Goal: Communication & Community: Answer question/provide support

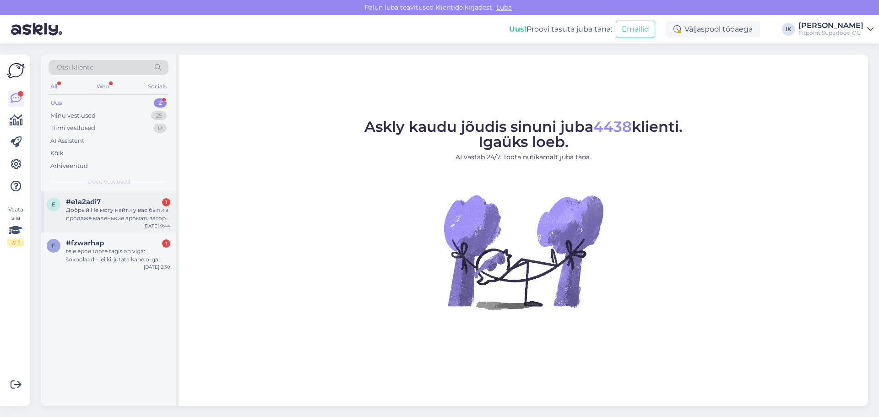
click at [116, 207] on div "Добрый!Не могу найти у вас были в продаже маленькие ароматизаторы для выпечки с…" at bounding box center [118, 214] width 104 height 16
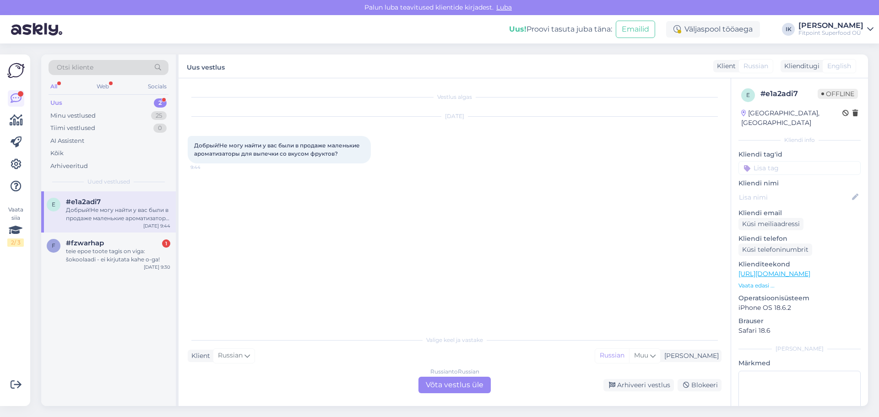
click at [427, 380] on div "Russian to Russian Võta vestlus üle" at bounding box center [454, 385] width 72 height 16
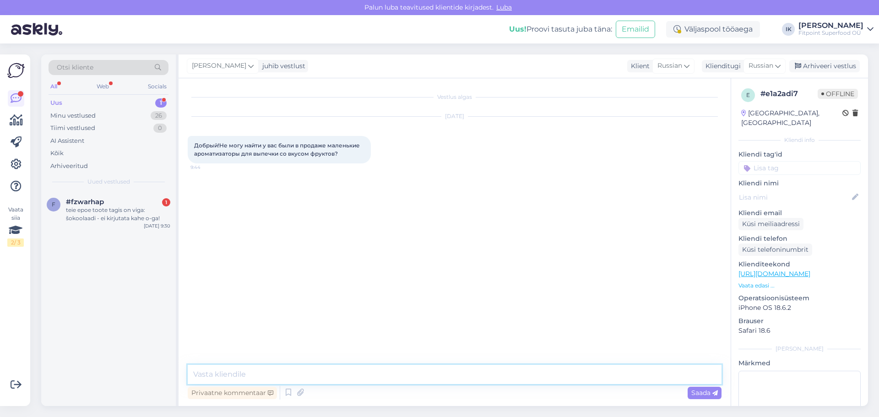
click at [403, 372] on textarea at bounding box center [455, 374] width 534 height 19
type textarea "L"
paste textarea "[URL][DOMAIN_NAME]"
type textarea "Добрый день,возможно вы имейте ввиду данные товары [URL][DOMAIN_NAME]"
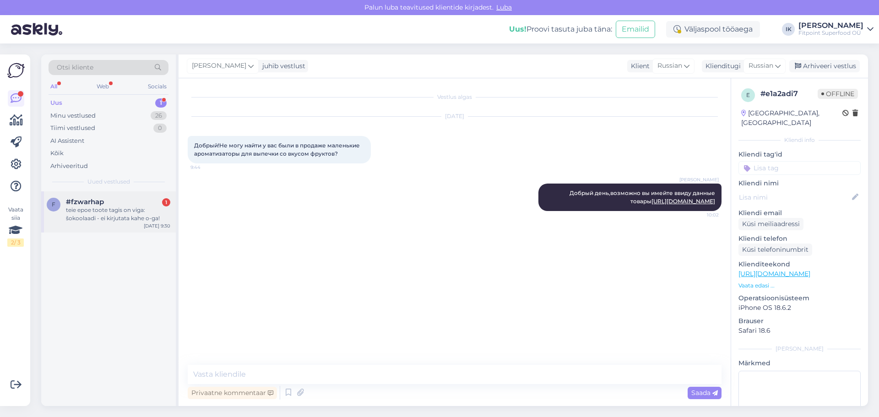
click at [125, 216] on div "teie epoe toote tagis on viga: šokoolaadi - ei kirjutata kahe o-ga!" at bounding box center [118, 214] width 104 height 16
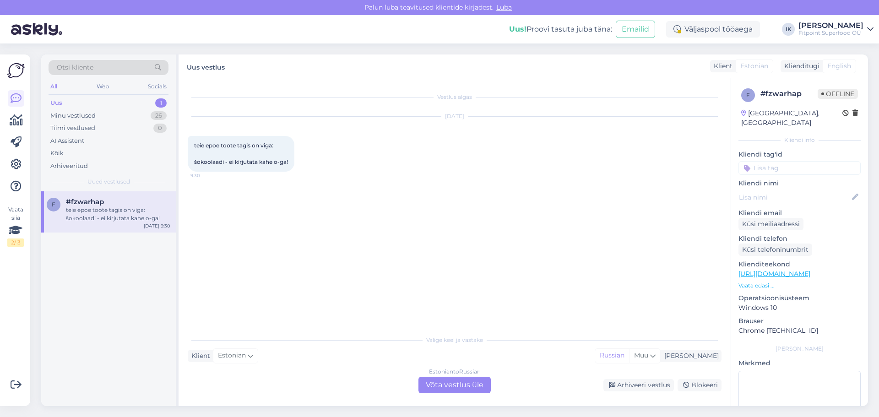
click at [473, 380] on div "Estonian to Russian Võta vestlus üle" at bounding box center [454, 385] width 72 height 16
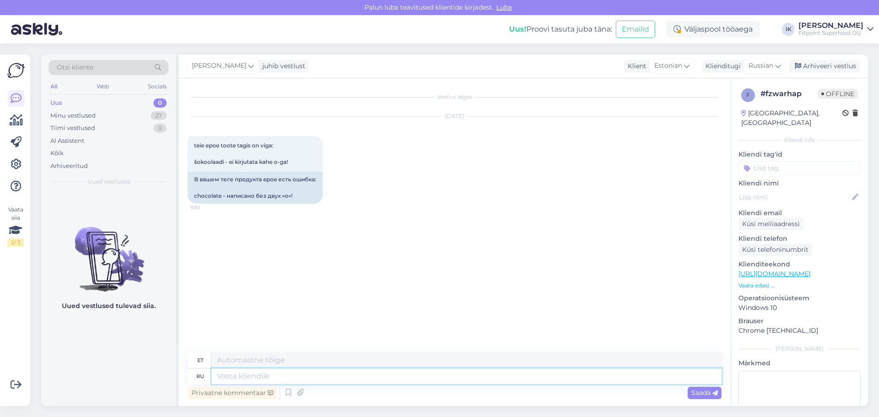
click at [416, 376] on textarea at bounding box center [466, 376] width 510 height 16
click at [414, 377] on textarea at bounding box center [466, 376] width 510 height 16
type textarea "Добрый"
type textarea "Lahke"
type textarea "Добрый день,"
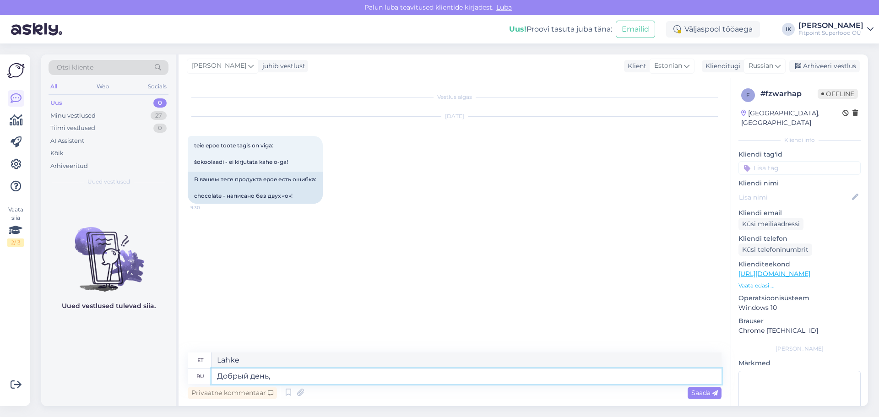
type textarea "Tere päevast,"
type textarea "Добрый день,спасибо"
type textarea "Tere päevast, aitäh."
type textarea "Добрый день,спасибо за в"
type textarea "Tere päevast, [PERSON_NAME]"
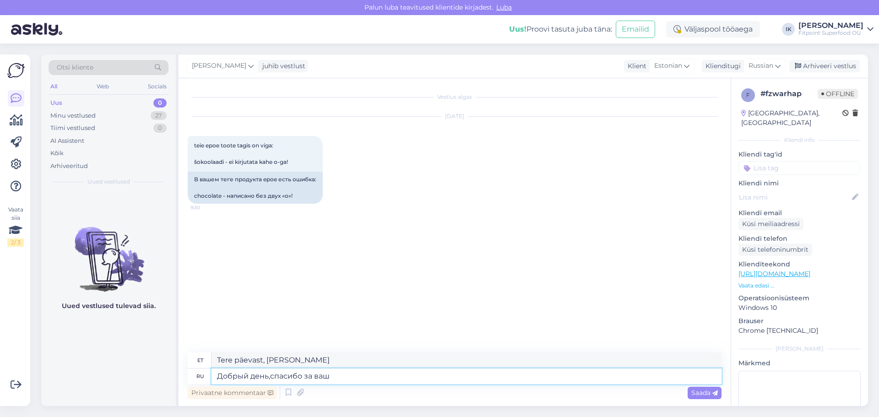
type textarea "Добрый день,спасибо за вашу"
type textarea "Tere päevast, [PERSON_NAME] teie eest"
type textarea "Добрый день,спасибо за вашу внимательность."
type textarea "Tere päevast, tänan tähelepanu eest."
type textarea "Добрый день,спасибо за вашу"
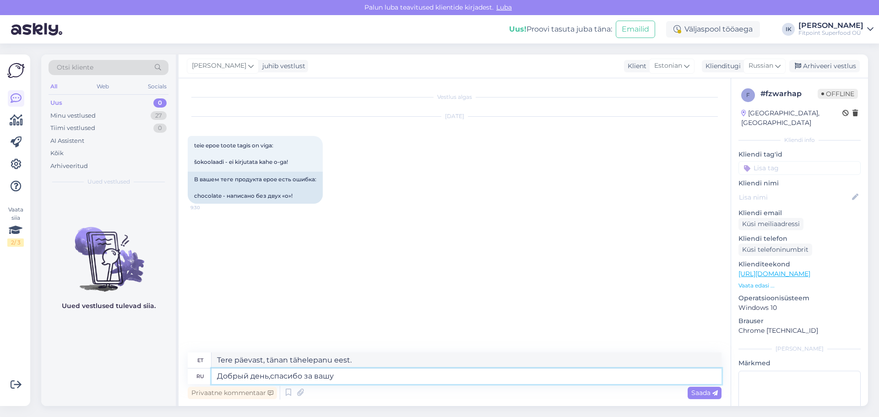
type textarea "Tere päevast, [PERSON_NAME] teie eest"
type textarea "Добрый день,спасибо за вашу надлюдат"
type textarea "Tere päevast, [PERSON_NAME] tähelepaneku eest."
type textarea "Добрый день,спасибо за вашу надлюдательность,о ка"
type textarea "Tere päevast, [PERSON_NAME] tähelepaneku eest, oo"
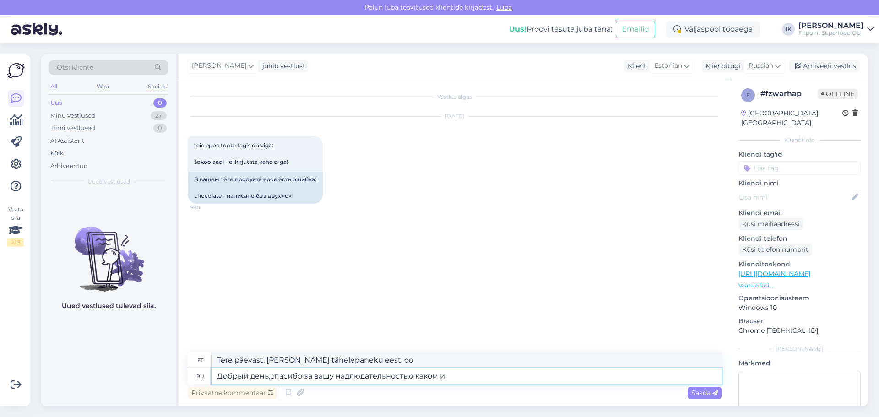
type textarea "Добрый день,спасибо за вашу надлюдательность,о каком им"
type textarea "Tere päevast, [PERSON_NAME] tähelepaneku eest, kuidas oleks?"
type textarea "Добрый день,спасибо за вашу надлюдательность,о каком именно това"
type textarea "Tere päevast, [PERSON_NAME] tähelepaneku eest, milline neist täpselt on"
type textarea "Добрый день,спасибо за вашу надлюдательность,о каком именно товаре и"
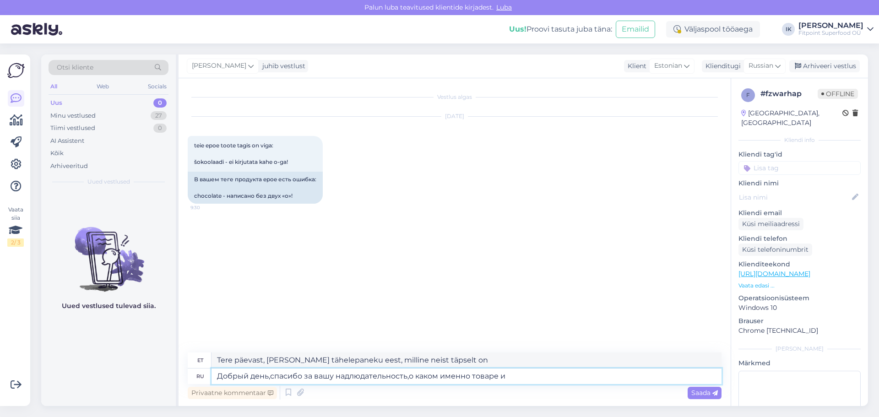
type textarea "Tere päevast, [PERSON_NAME] tähelepaneku eest, millise toote kohta täpsemalt"
type textarea "Добрый день,спасибо за вашу надлюдательность,о каком именно товаре идет ре"
type textarea "Tere päevast, [PERSON_NAME] tähelepaneku eest, mis tootega täpselt tegu on?"
type textarea "Добрый день,спасибо за вашу надлюдательность,о каком именно товаре идет речь"
type textarea "Tere päevast, [PERSON_NAME] tähelepaneku eest, millisest tootest me täpselt rää…"
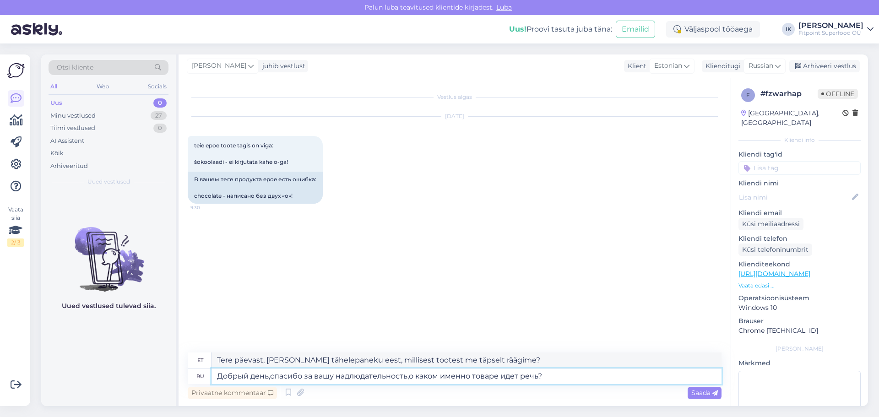
click at [348, 377] on textarea "Добрый день,спасибо за вашу надлюдательность,о каком именно товаре идет речь?" at bounding box center [466, 376] width 510 height 16
type textarea "Добрый день,спасибо за вашу на,людательность,о каком именно товаре идет речь?"
type textarea "Tere päevast, tänan uudishimu eest, millisest tootest me täpselt räägime?"
type textarea "Добрый день,спасибо за вашу наблюдательность,о каком именно товаре идет речь?"
type textarea "Tere päevast, [PERSON_NAME] tähelepaneku eest, millisest tootest me täpselt rää…"
